Goal: Task Accomplishment & Management: Use online tool/utility

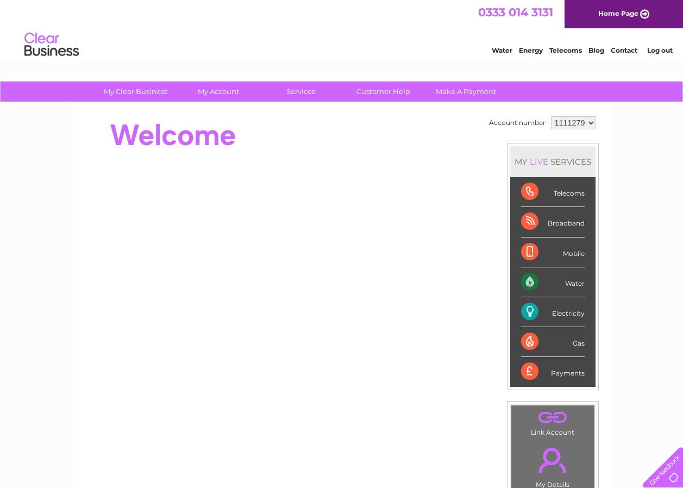
click at [526, 313] on div "Electricity" at bounding box center [553, 312] width 64 height 30
click at [562, 314] on div "Electricity" at bounding box center [553, 312] width 64 height 30
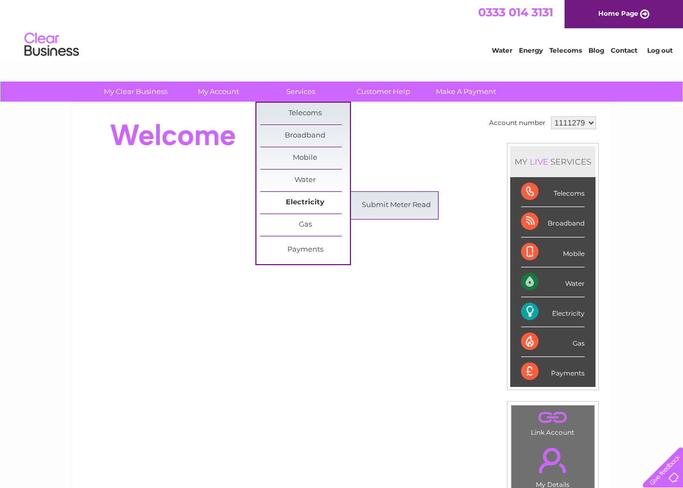
click at [303, 204] on link "Electricity" at bounding box center [305, 203] width 90 height 22
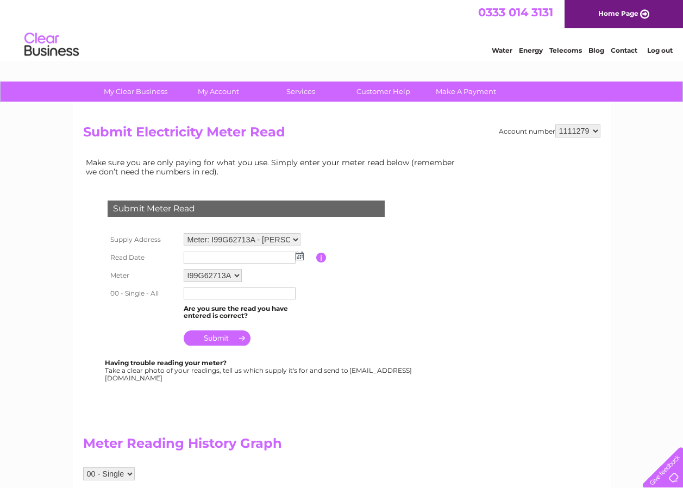
click at [299, 258] on img at bounding box center [300, 256] width 8 height 9
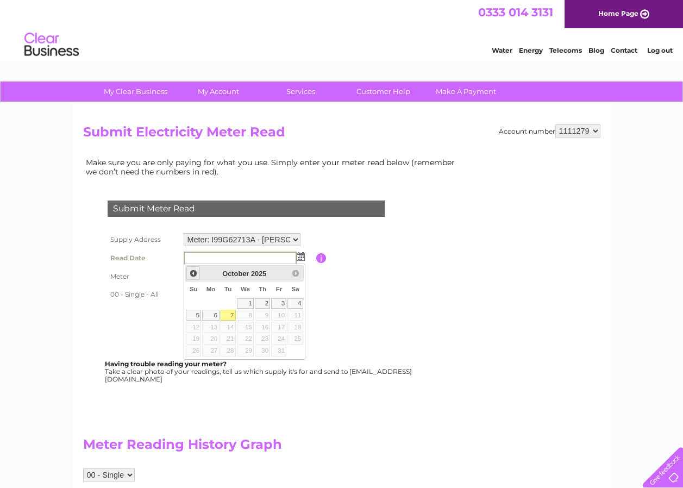
click at [193, 276] on span "Prev" at bounding box center [193, 273] width 9 height 9
click at [195, 351] on link "28" at bounding box center [193, 351] width 15 height 11
type input "2025/09/28"
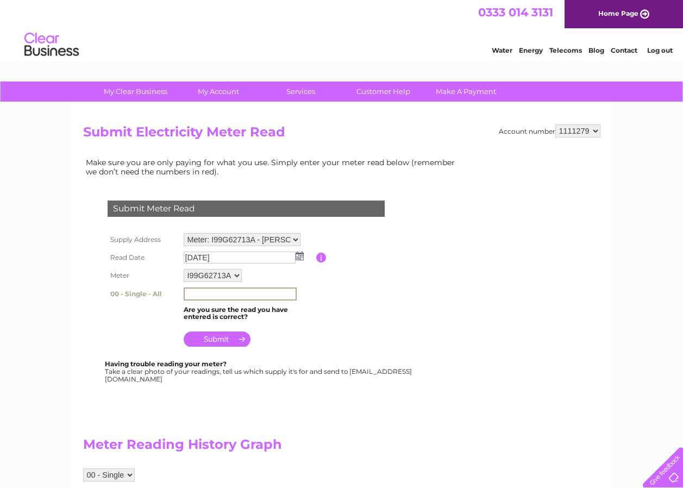
click at [197, 292] on input "text" at bounding box center [240, 293] width 113 height 13
type input "53319"
click at [216, 339] on input "submit" at bounding box center [217, 339] width 67 height 15
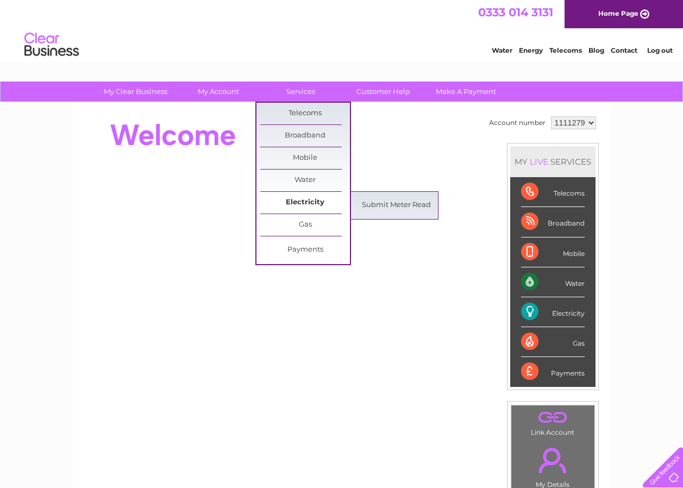
click at [302, 204] on link "Electricity" at bounding box center [305, 203] width 90 height 22
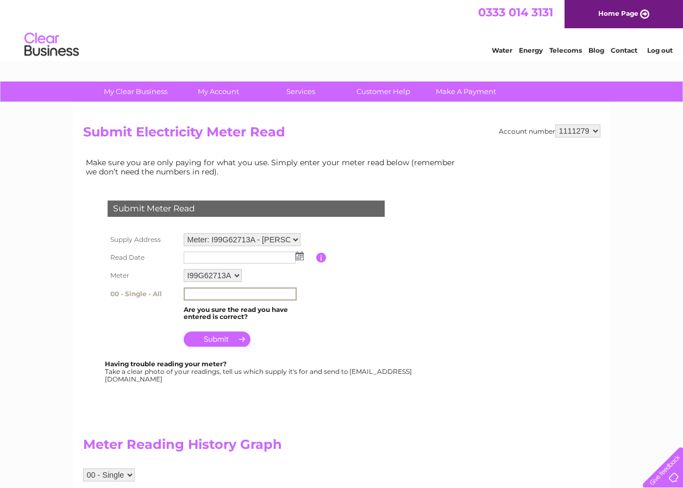
click at [286, 293] on input "text" at bounding box center [240, 293] width 113 height 13
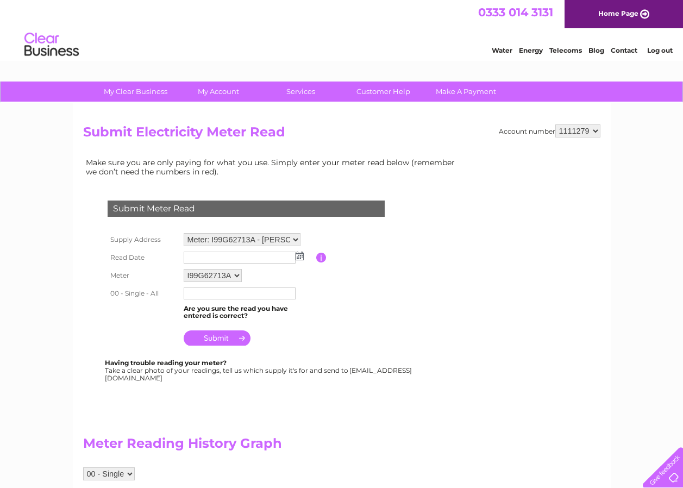
click at [423, 437] on h2 "Meter Reading History Graph" at bounding box center [273, 446] width 380 height 21
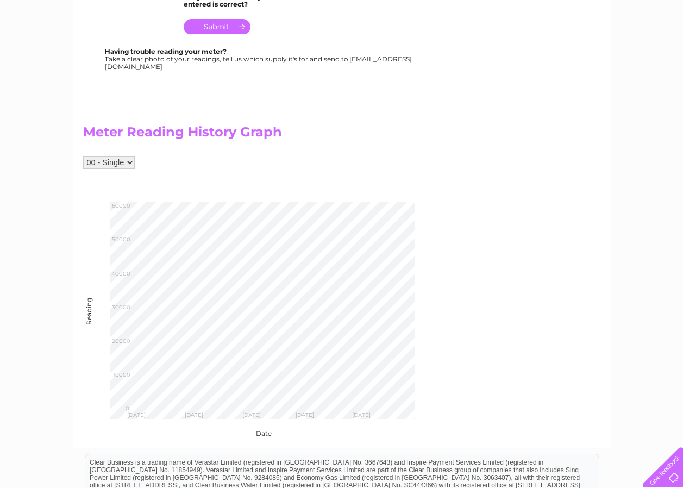
scroll to position [318, 0]
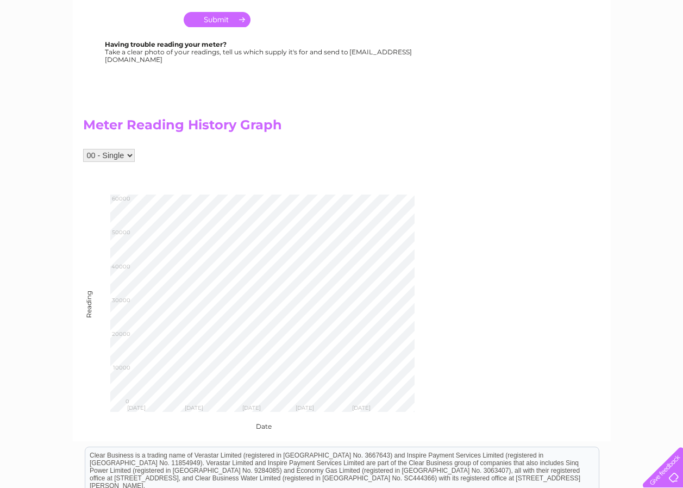
click at [127, 154] on select "00 - Single" at bounding box center [109, 155] width 52 height 13
click at [83, 149] on select "00 - Single" at bounding box center [109, 155] width 52 height 13
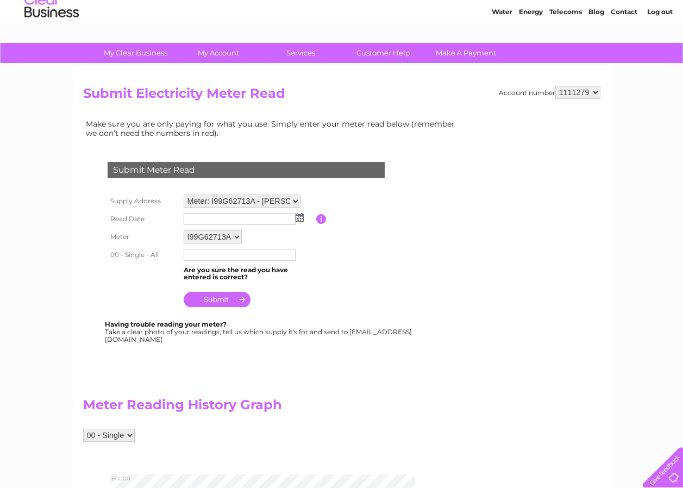
scroll to position [0, 0]
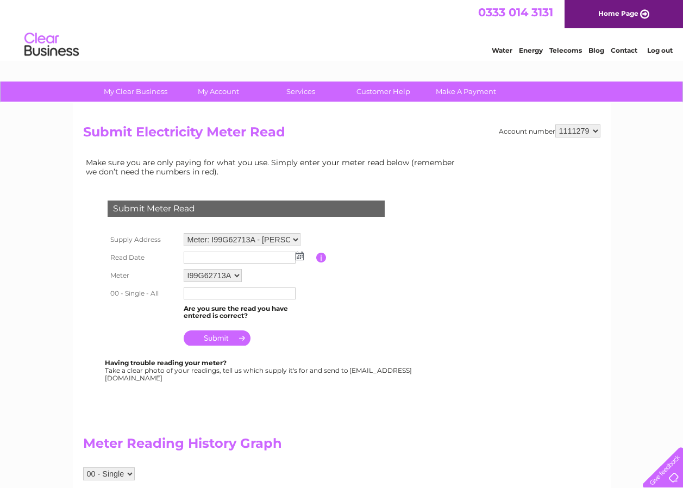
click at [533, 51] on link "Energy" at bounding box center [531, 50] width 24 height 8
